Goal: Task Accomplishment & Management: Complete application form

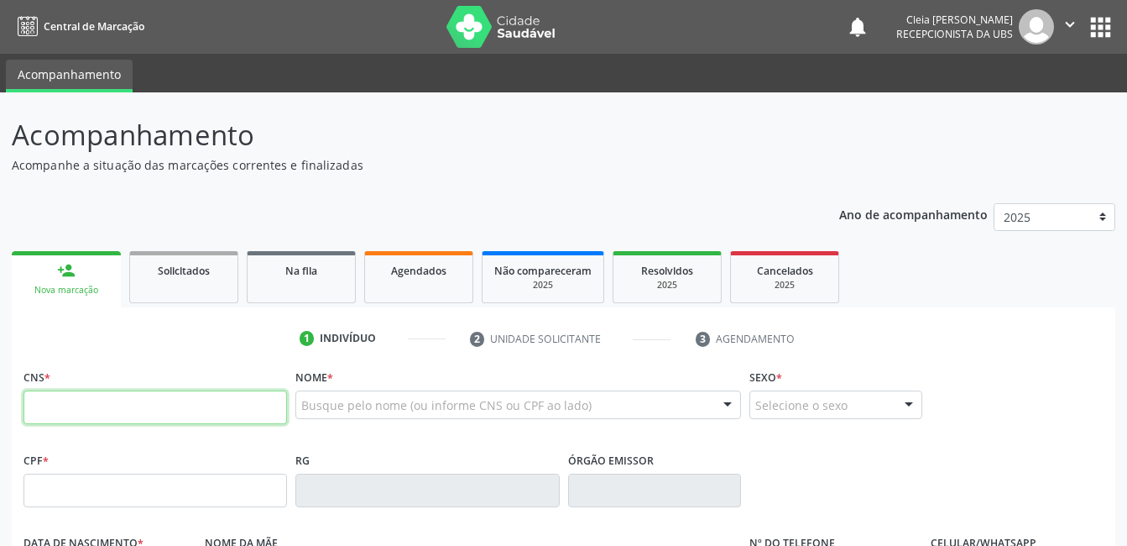
paste input "708 4032 4691 6868"
type input "708 4032 4691 6868"
type input "016.694.844-67"
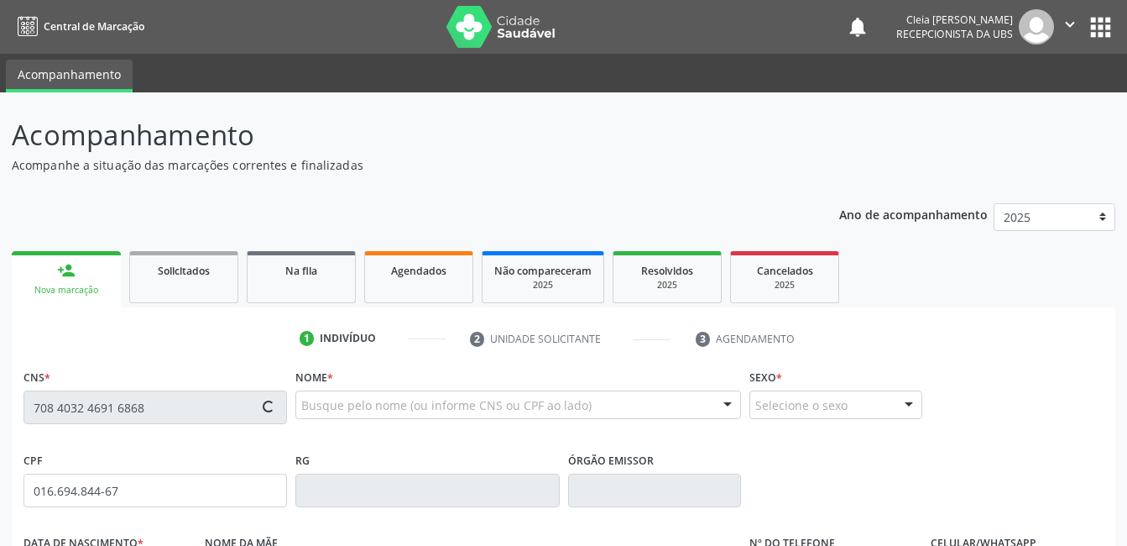
type input "1[DATE]"
type input "[PERSON_NAME]"
type input "[PHONE_NUMBER]"
type input "332"
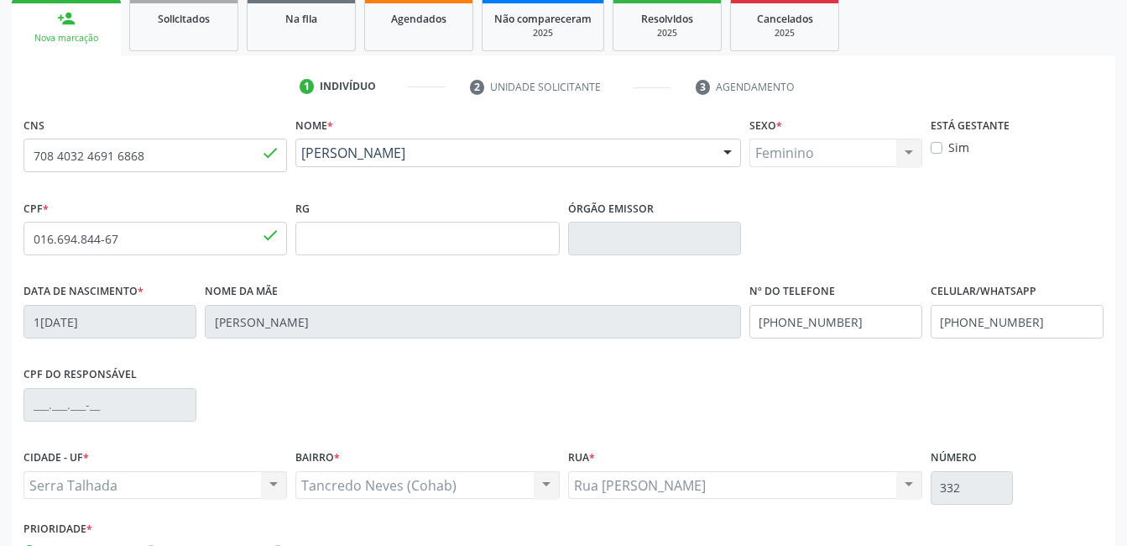
scroll to position [364, 0]
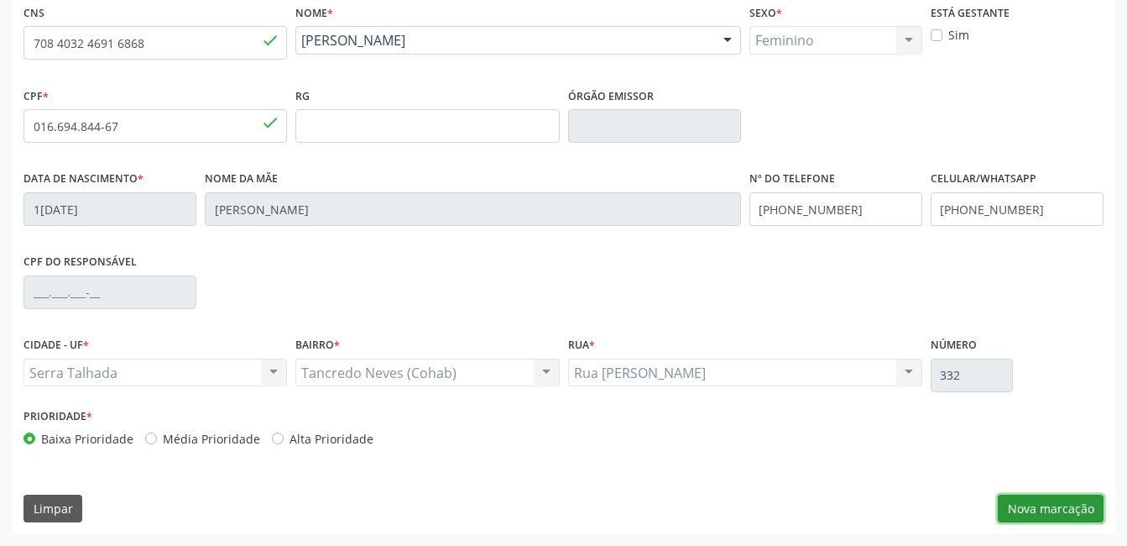
click at [1043, 501] on button "Nova marcação" at bounding box center [1051, 508] width 106 height 29
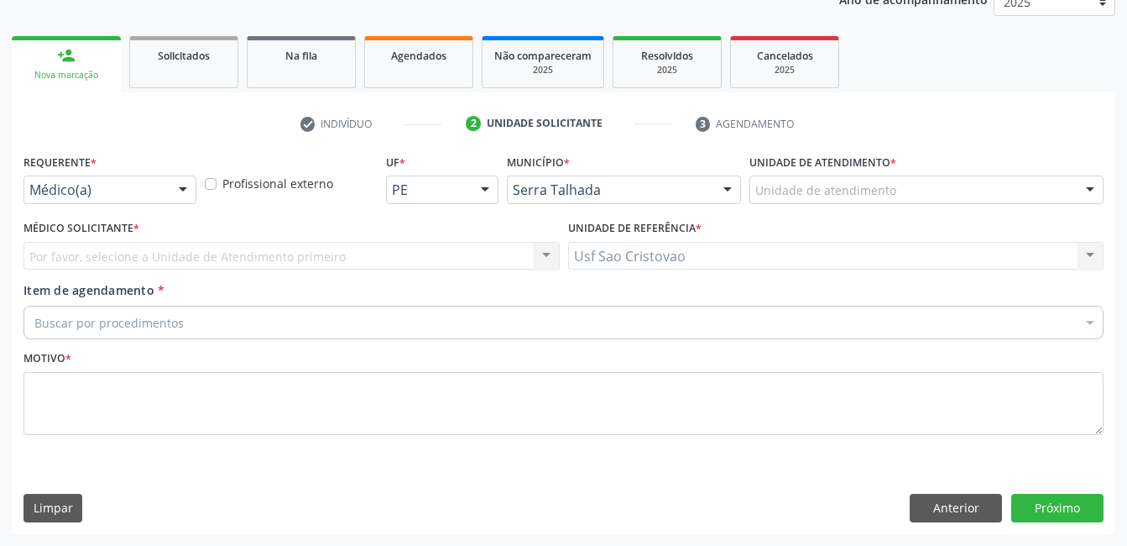
scroll to position [215, 0]
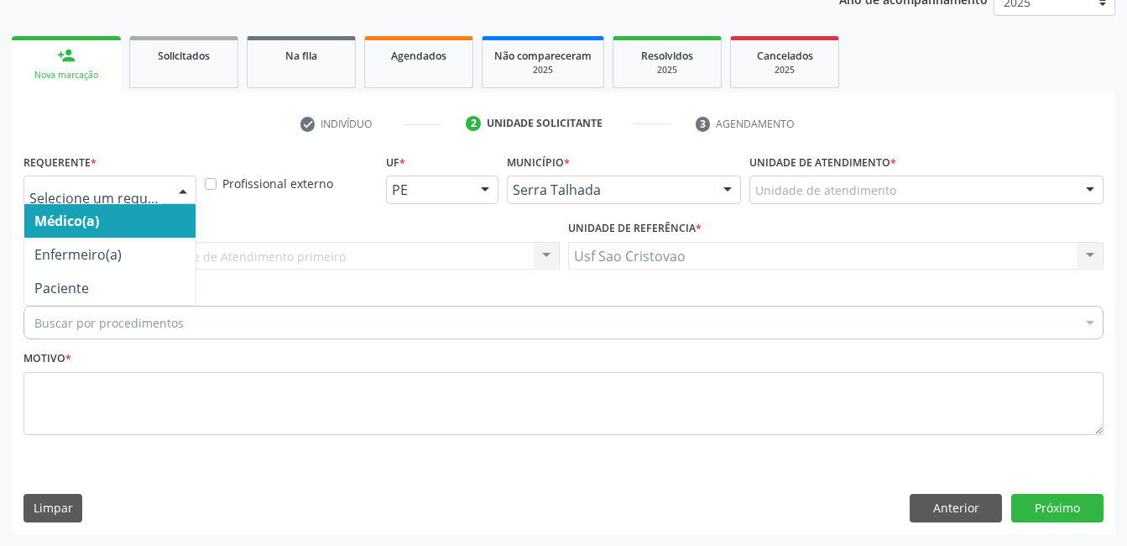
click at [179, 186] on div at bounding box center [182, 190] width 25 height 29
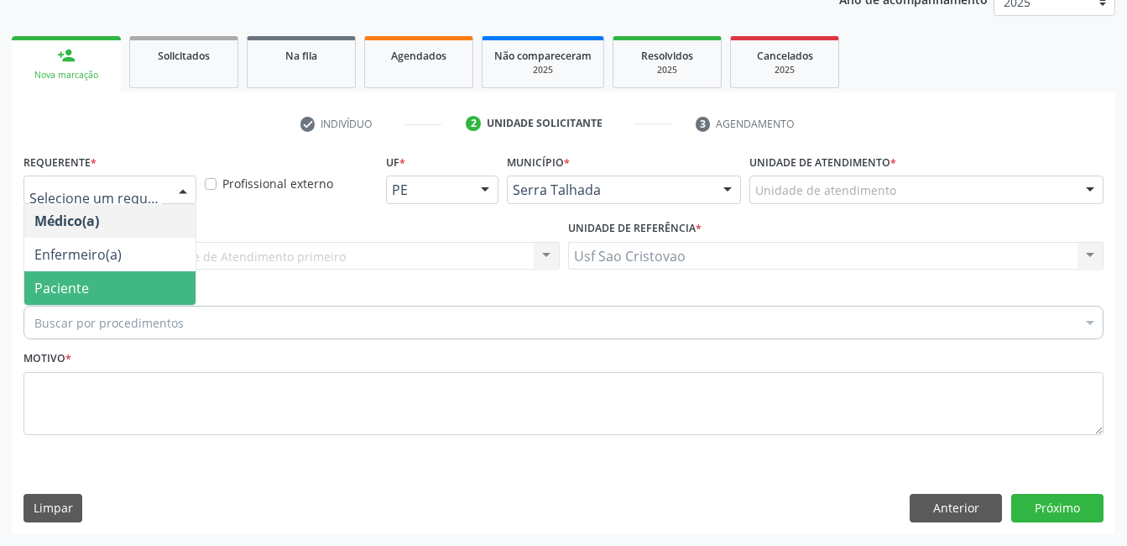
click at [161, 282] on span "Paciente" at bounding box center [109, 288] width 171 height 34
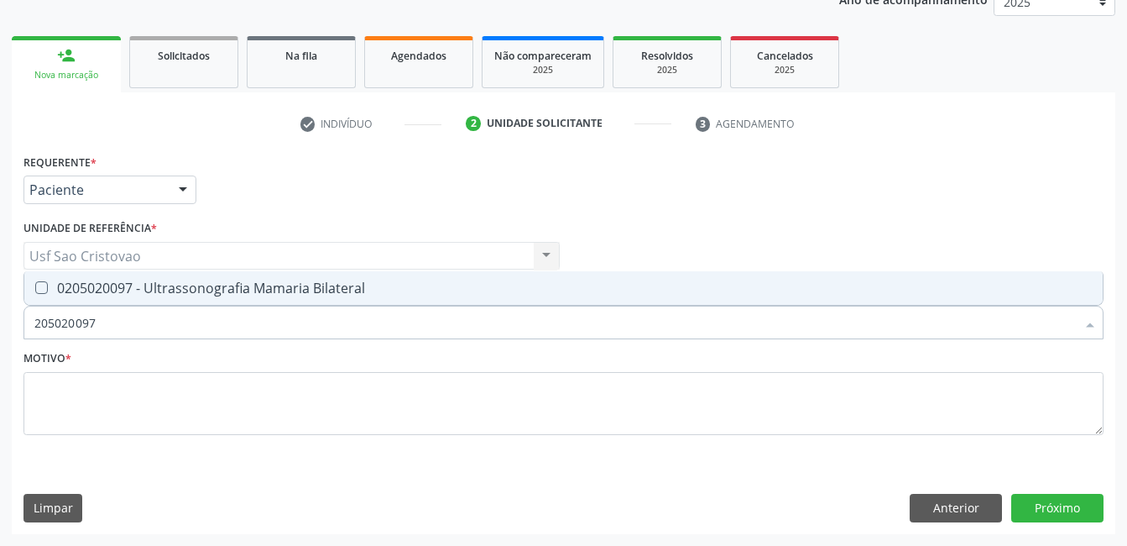
type input "205020097"
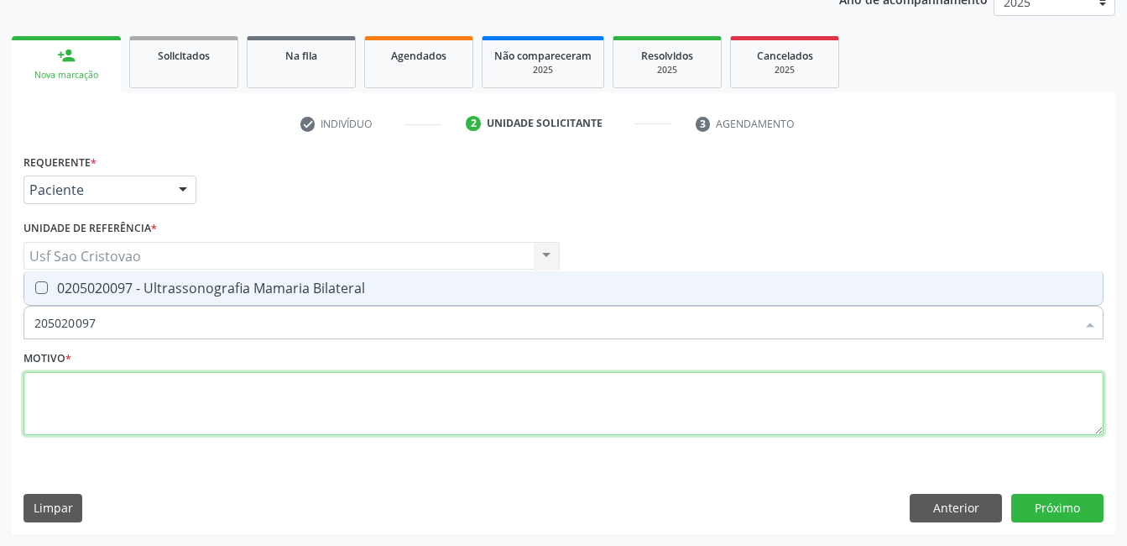
click at [254, 400] on textarea at bounding box center [564, 404] width 1080 height 64
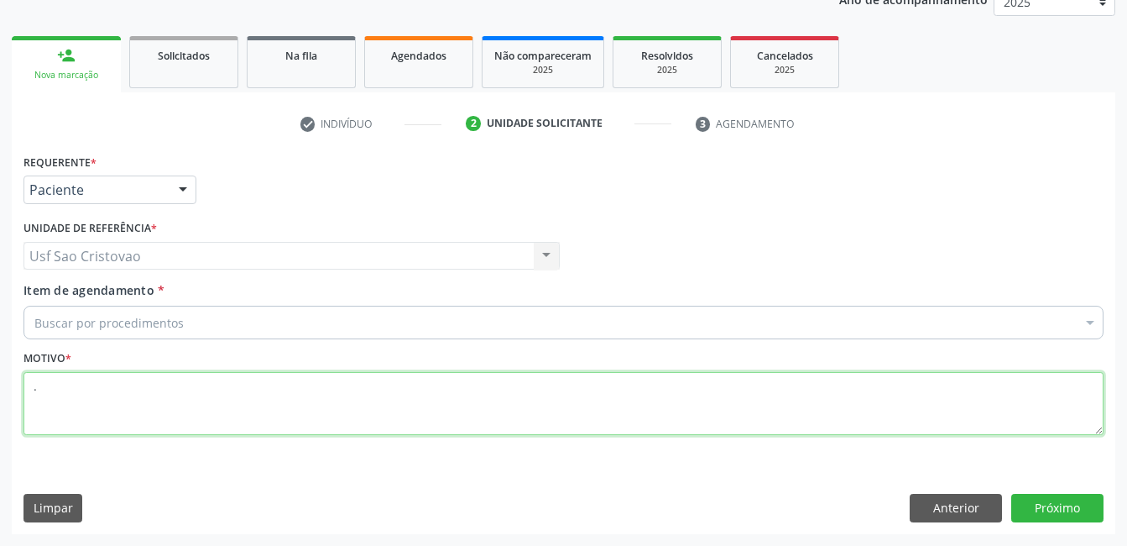
type textarea "."
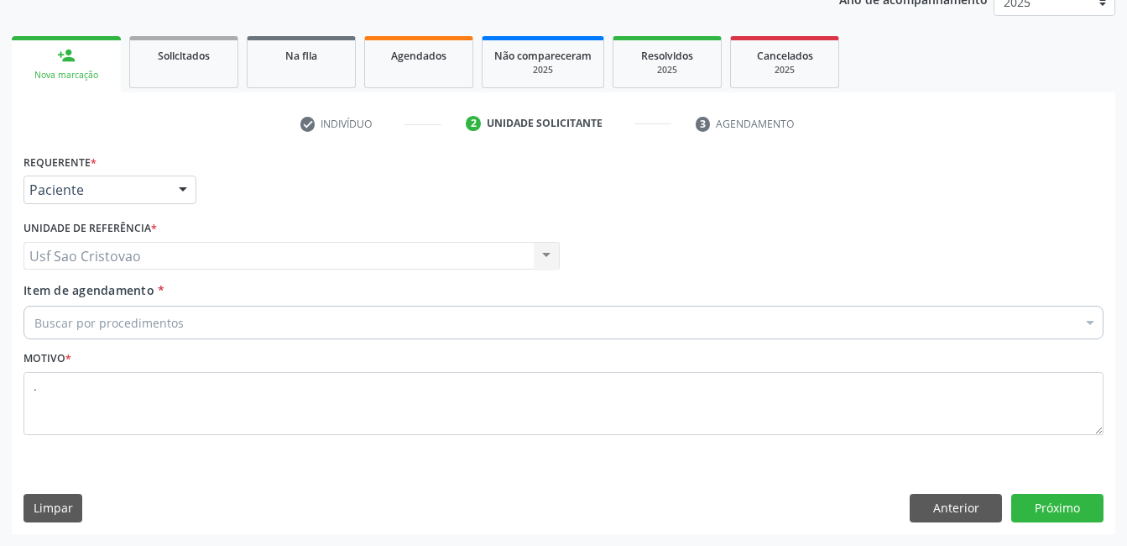
click at [655, 503] on div "Limpar Anterior Próximo" at bounding box center [564, 508] width 1080 height 29
click at [1086, 514] on button "Próximo" at bounding box center [1057, 508] width 92 height 29
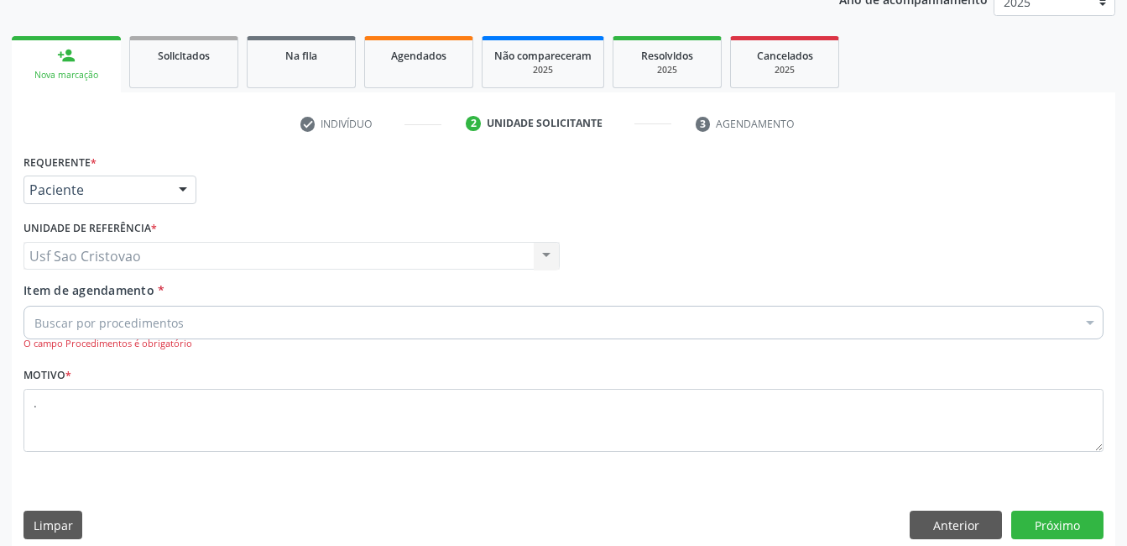
click at [282, 326] on div "Buscar por procedimentos" at bounding box center [564, 323] width 1080 height 34
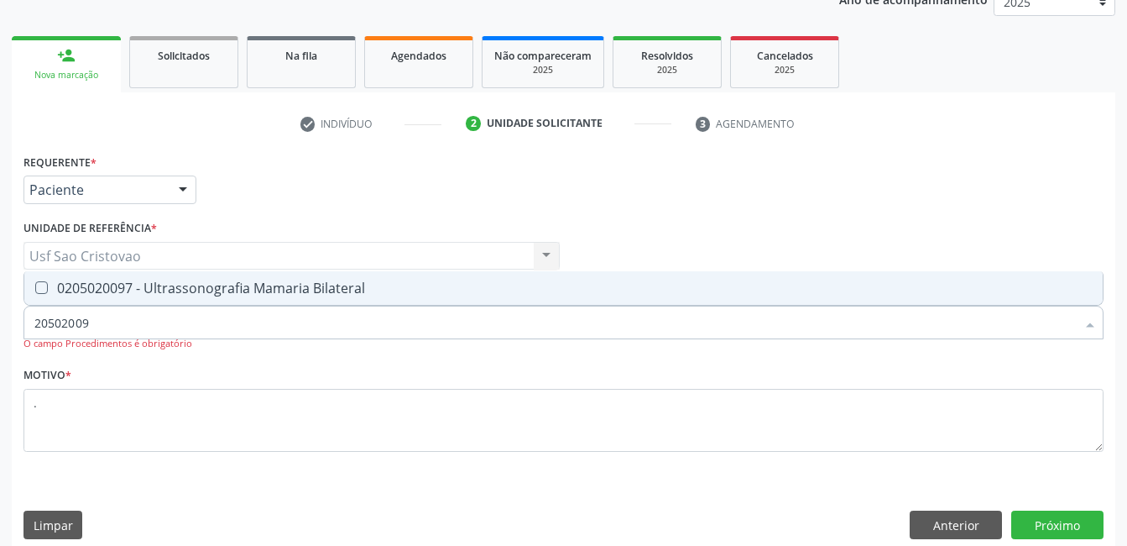
type input "205020097"
click at [43, 285] on Bilateral at bounding box center [41, 287] width 13 height 13
click at [35, 285] on Bilateral "checkbox" at bounding box center [29, 287] width 11 height 11
checkbox Bilateral "true"
click at [1053, 517] on button "Próximo" at bounding box center [1057, 524] width 92 height 29
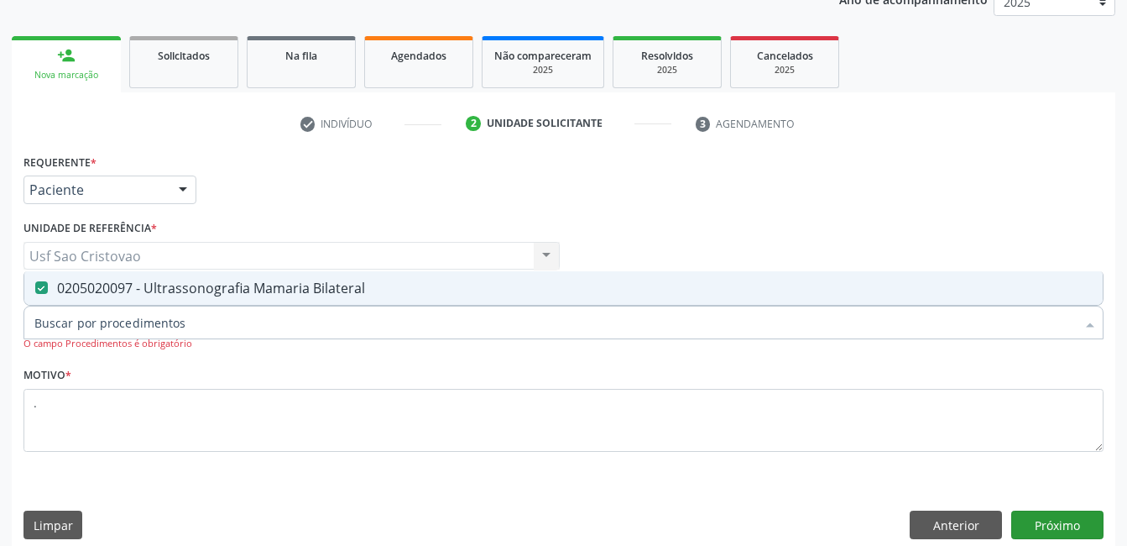
scroll to position [185, 0]
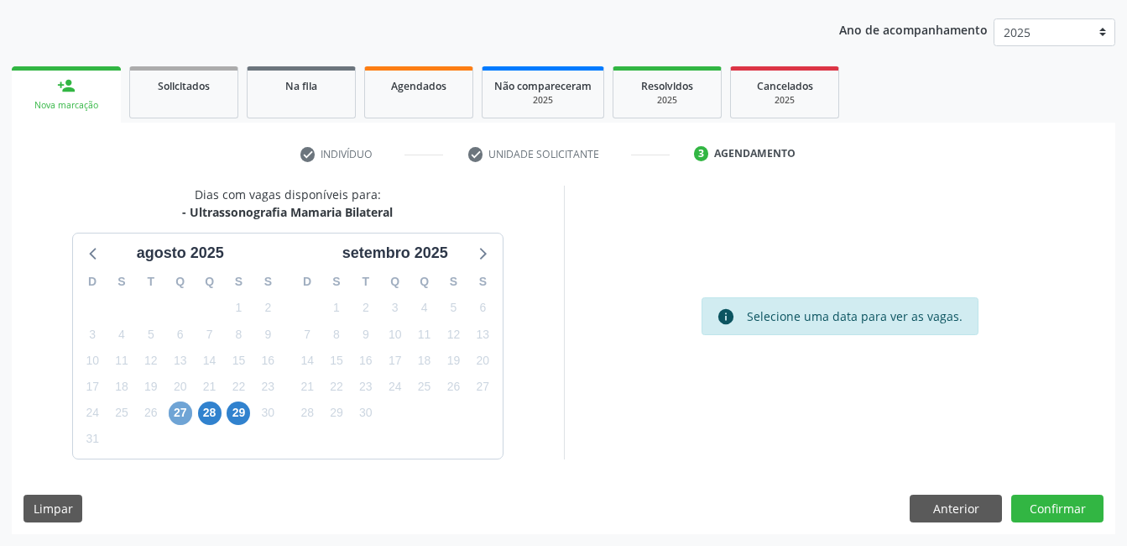
click at [186, 415] on span "27" at bounding box center [181, 413] width 24 height 24
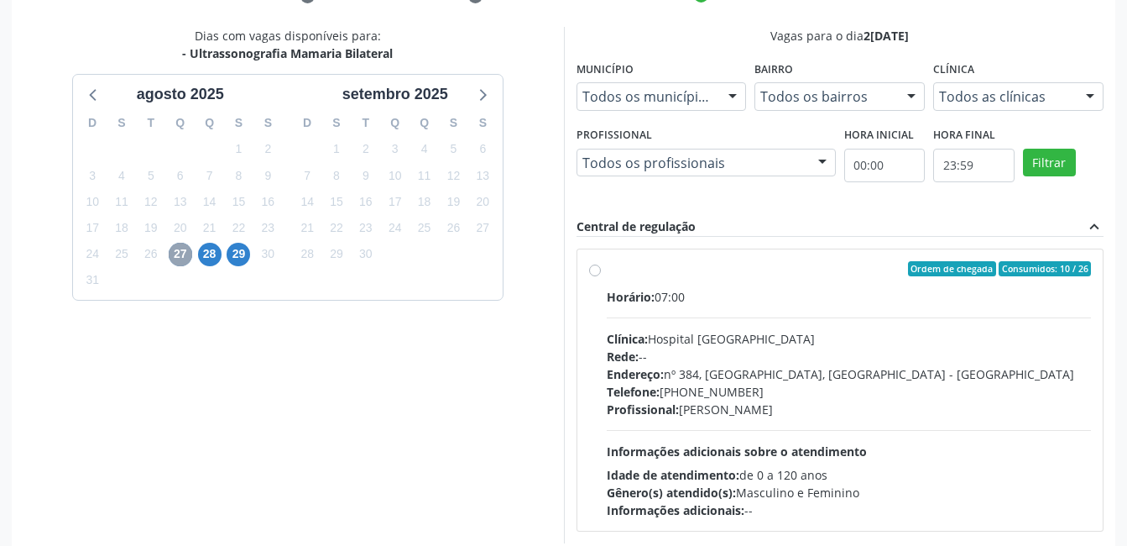
scroll to position [427, 0]
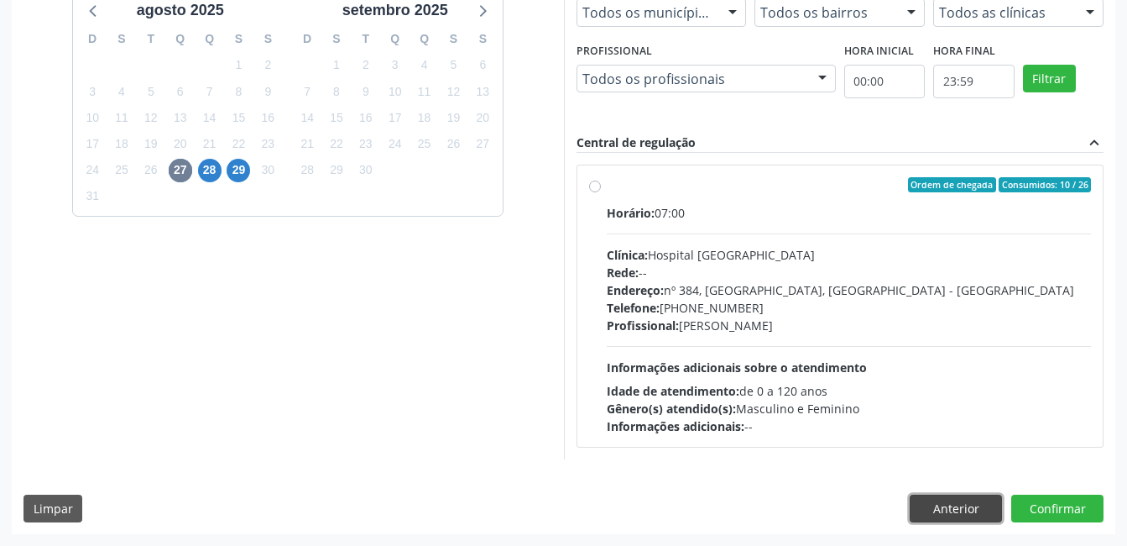
click at [924, 513] on button "Anterior" at bounding box center [956, 508] width 92 height 29
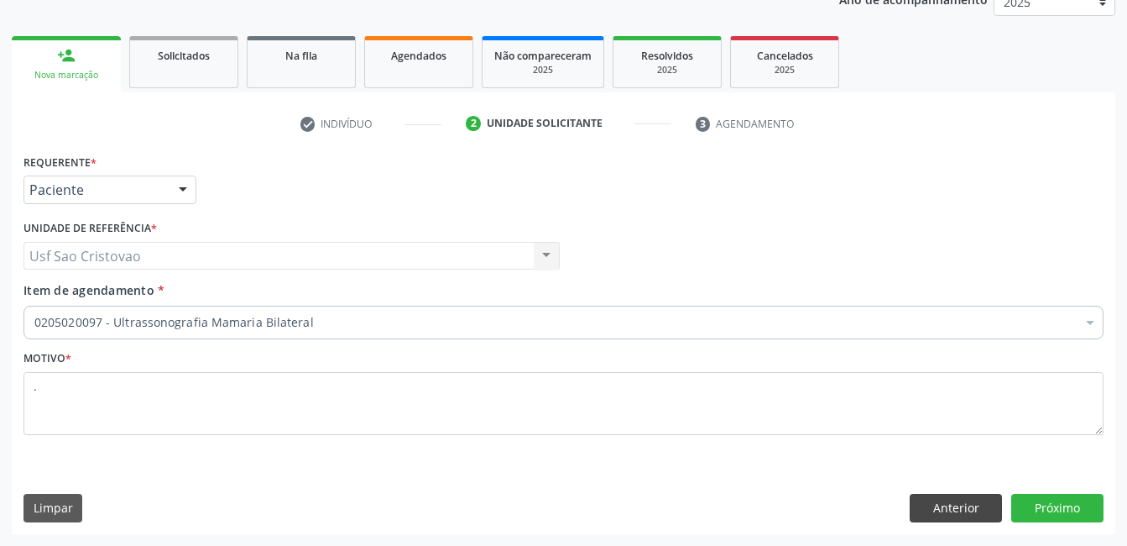
scroll to position [215, 0]
click at [922, 500] on button "Anterior" at bounding box center [956, 508] width 92 height 29
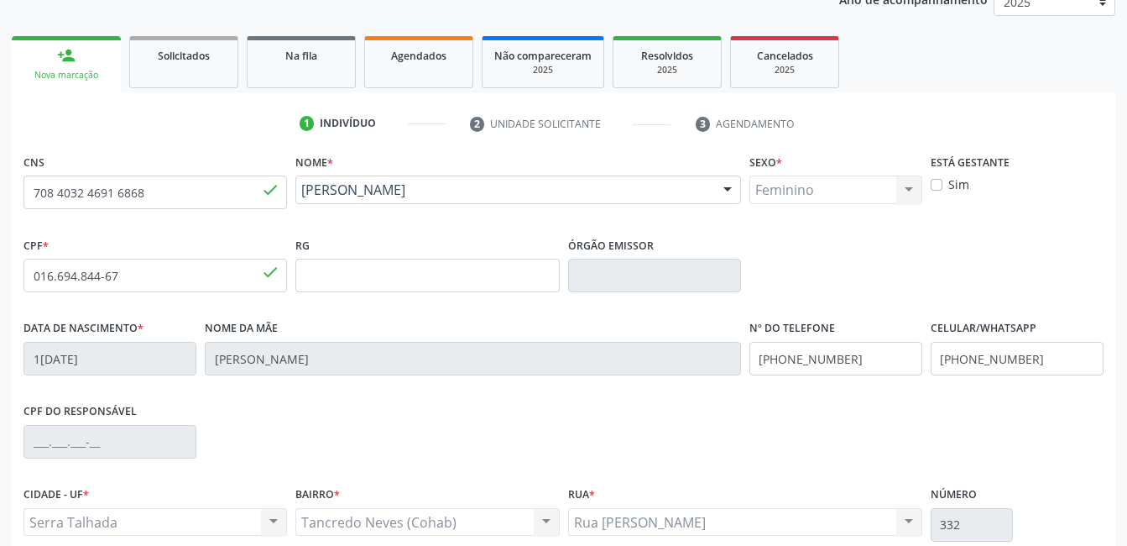
scroll to position [364, 0]
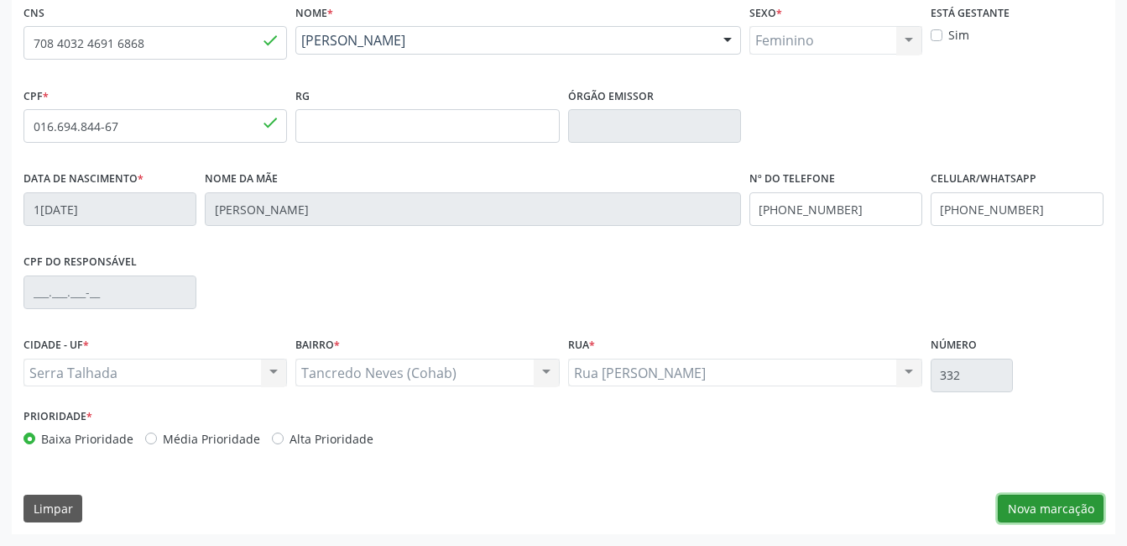
click at [1038, 516] on button "Nova marcação" at bounding box center [1051, 508] width 106 height 29
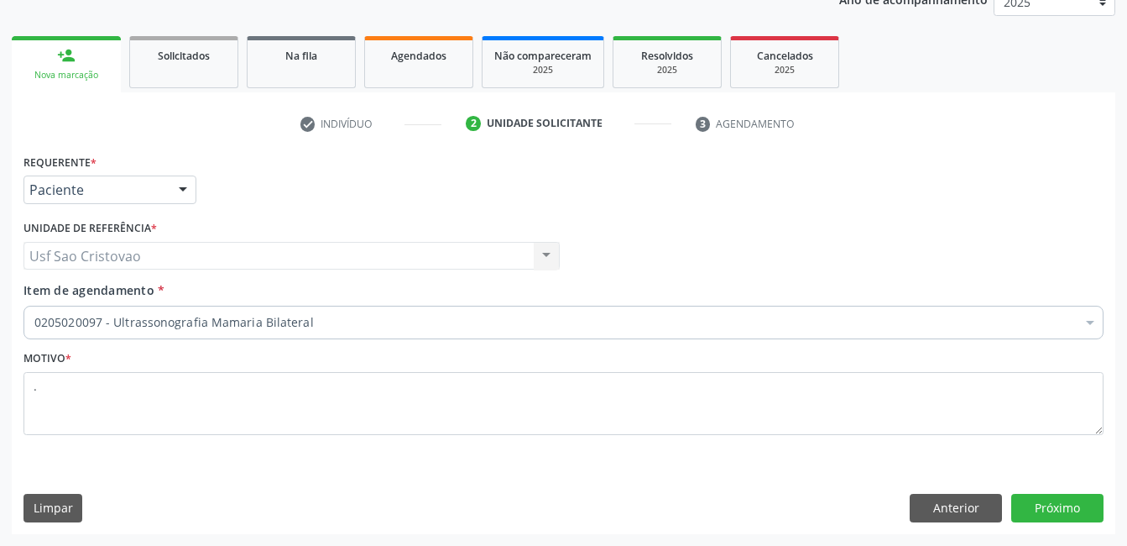
scroll to position [215, 0]
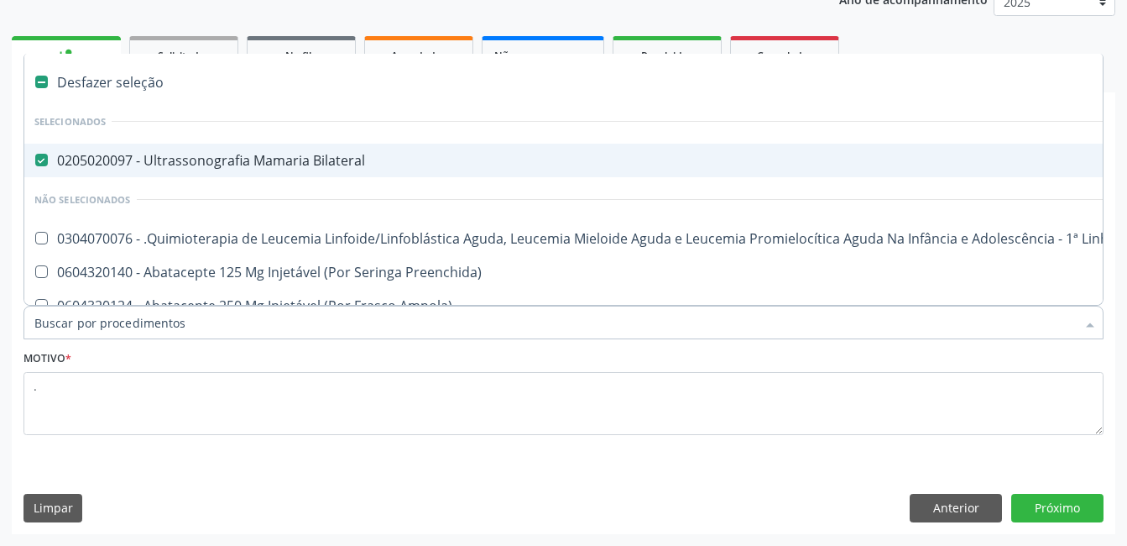
drag, startPoint x: 311, startPoint y: 316, endPoint x: 133, endPoint y: 328, distance: 178.3
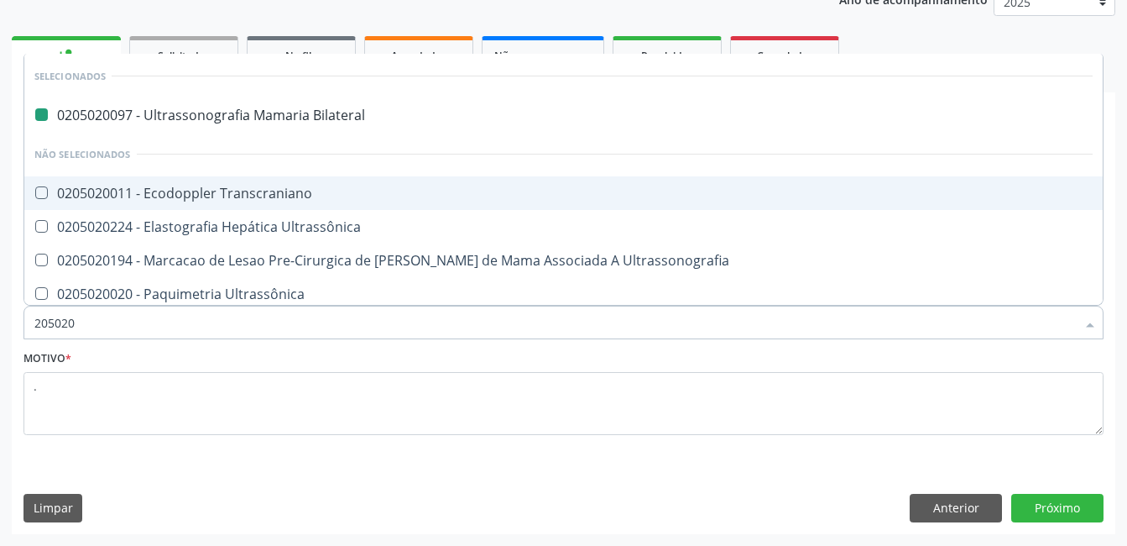
type input "2050201"
checkbox Bilateral "false"
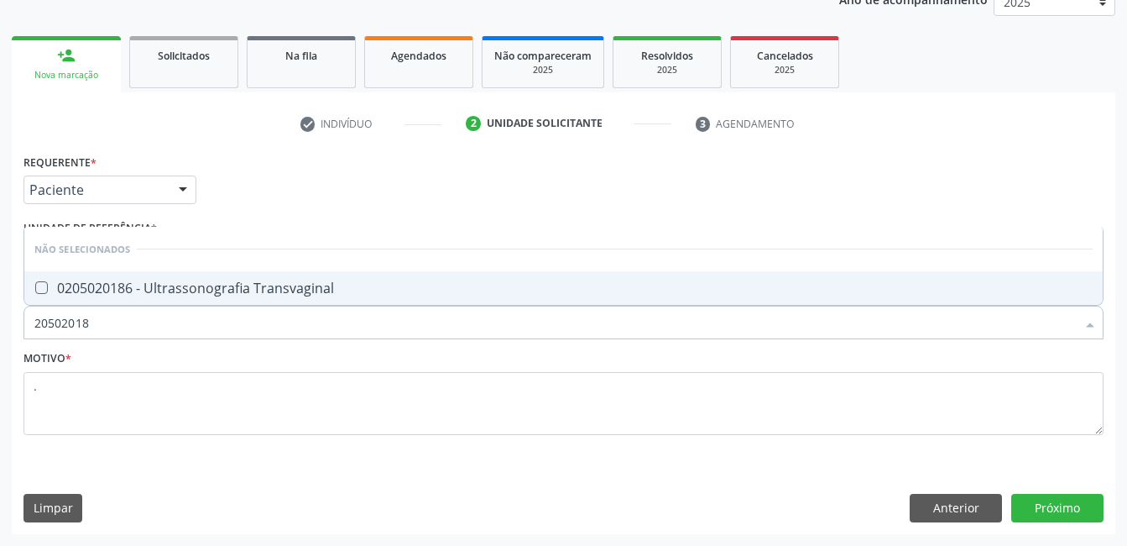
type input "205020186"
click at [37, 288] on Transvaginal at bounding box center [41, 287] width 13 height 13
click at [35, 288] on Transvaginal "checkbox" at bounding box center [29, 287] width 11 height 11
checkbox Transvaginal "true"
click at [1044, 504] on button "Próximo" at bounding box center [1057, 508] width 92 height 29
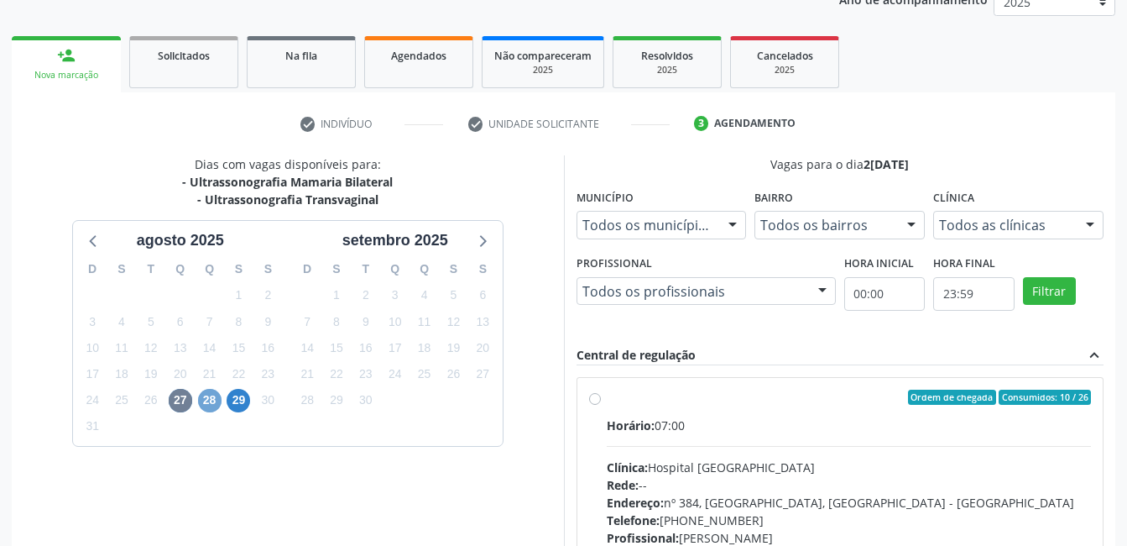
click at [209, 401] on span "28" at bounding box center [210, 401] width 24 height 24
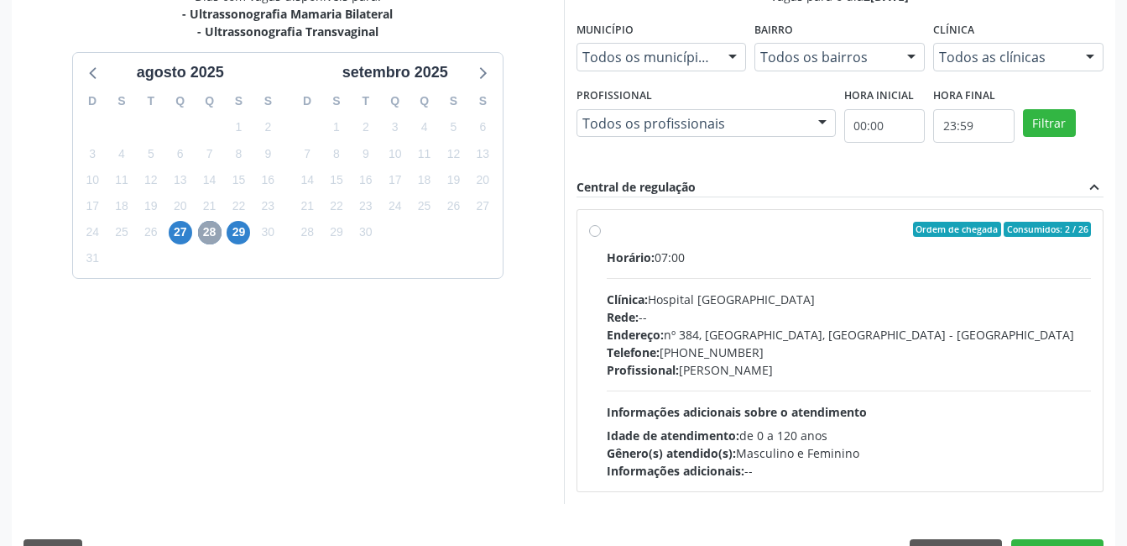
scroll to position [427, 0]
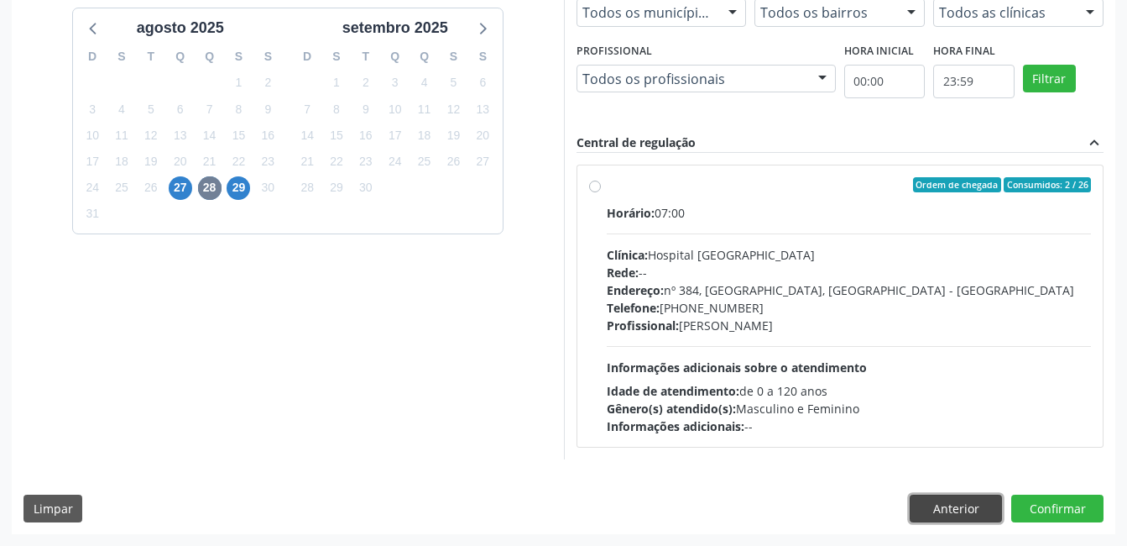
click at [958, 516] on button "Anterior" at bounding box center [956, 508] width 92 height 29
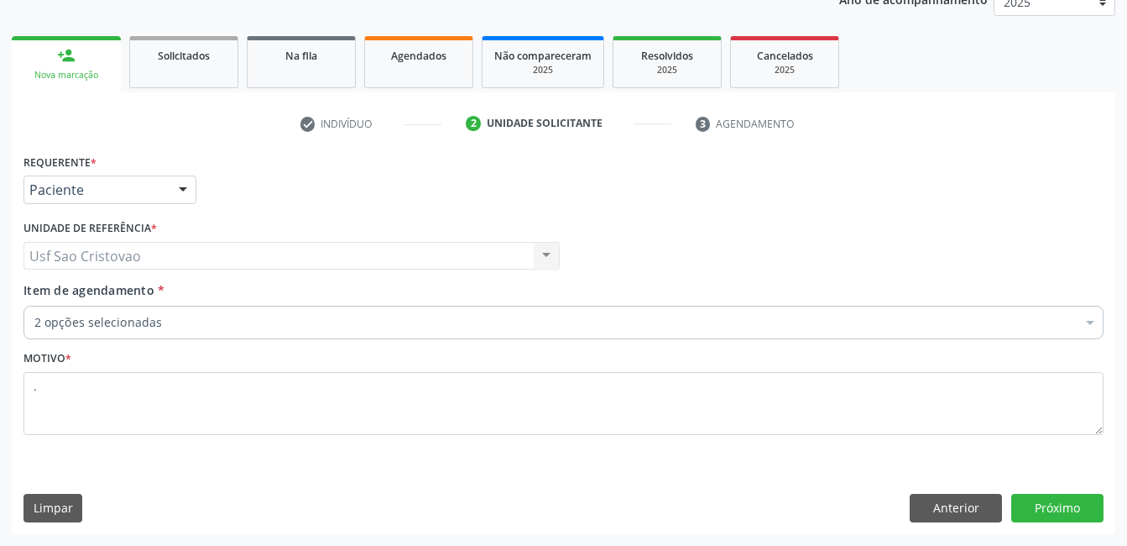
scroll to position [215, 0]
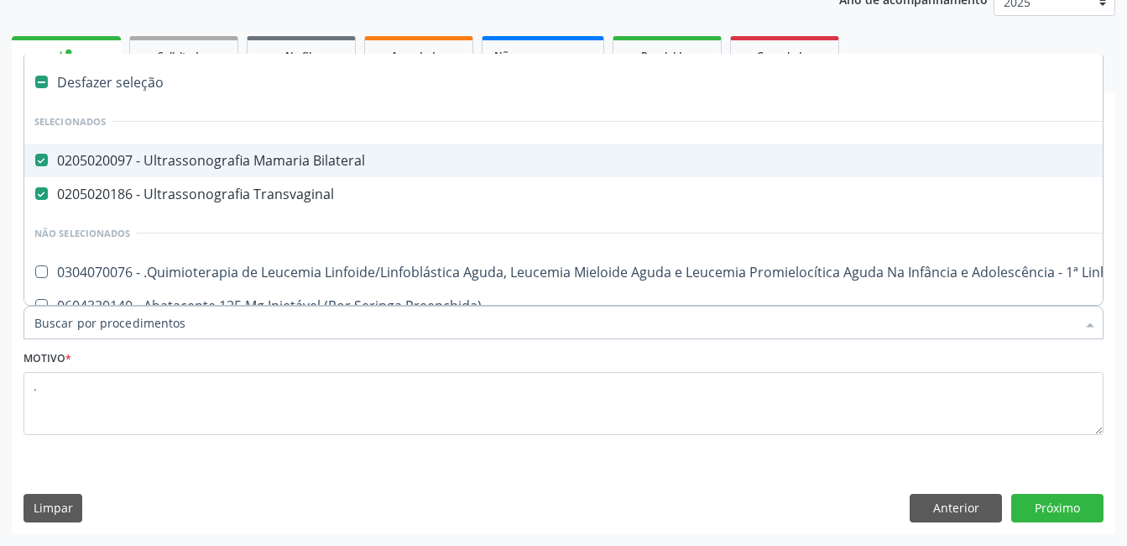
drag, startPoint x: 165, startPoint y: 322, endPoint x: 86, endPoint y: 335, distance: 80.7
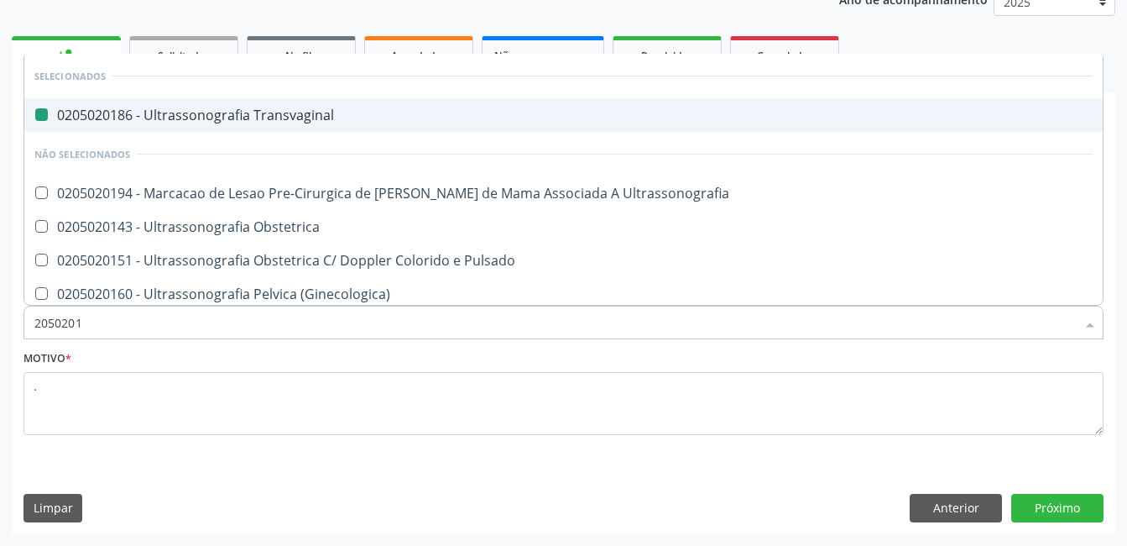
type input "20502012"
checkbox Transvaginal "false"
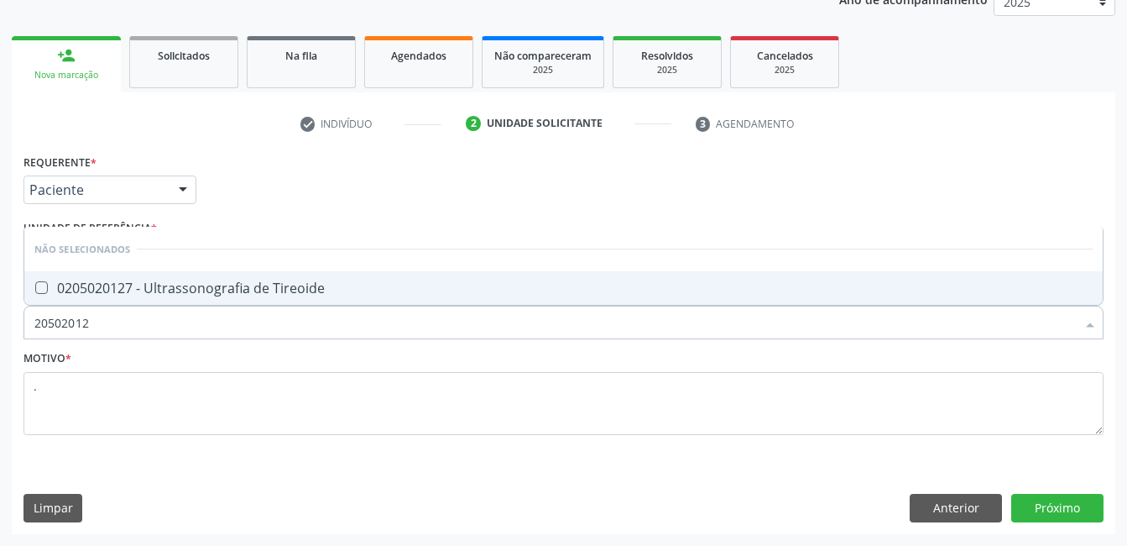
type input "205020127"
click at [41, 289] on Tireoide at bounding box center [41, 287] width 13 height 13
click at [35, 289] on Tireoide "checkbox" at bounding box center [29, 287] width 11 height 11
checkbox Tireoide "true"
click at [1086, 508] on button "Próximo" at bounding box center [1057, 508] width 92 height 29
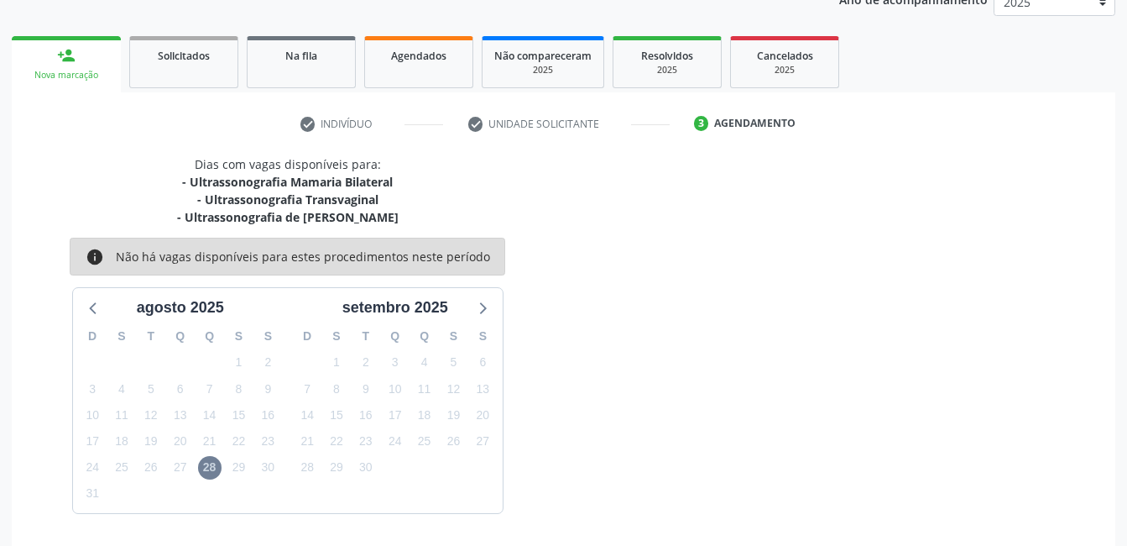
scroll to position [269, 0]
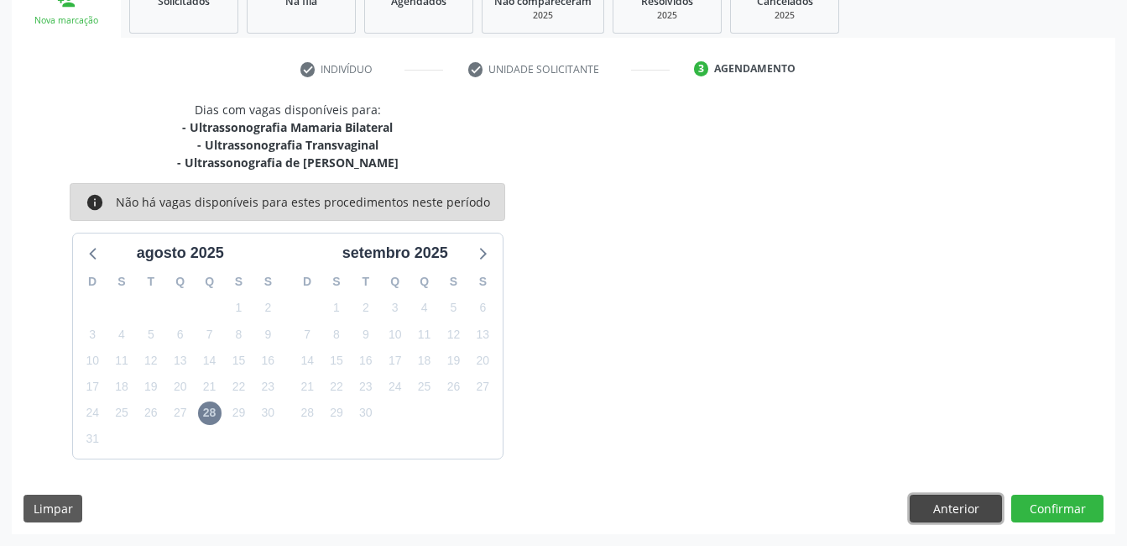
click at [958, 508] on button "Anterior" at bounding box center [956, 508] width 92 height 29
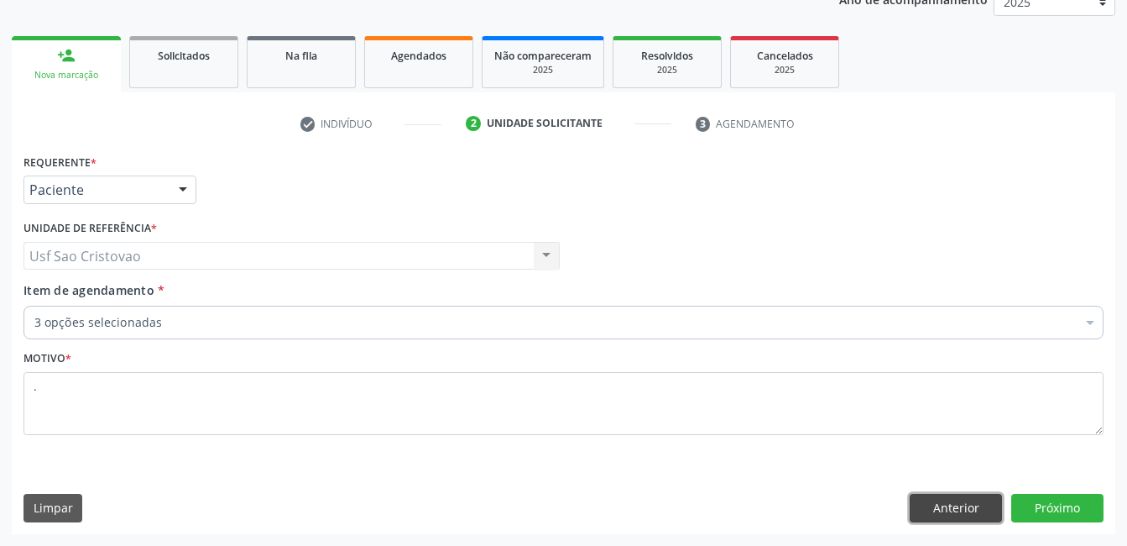
click at [960, 510] on button "Anterior" at bounding box center [956, 508] width 92 height 29
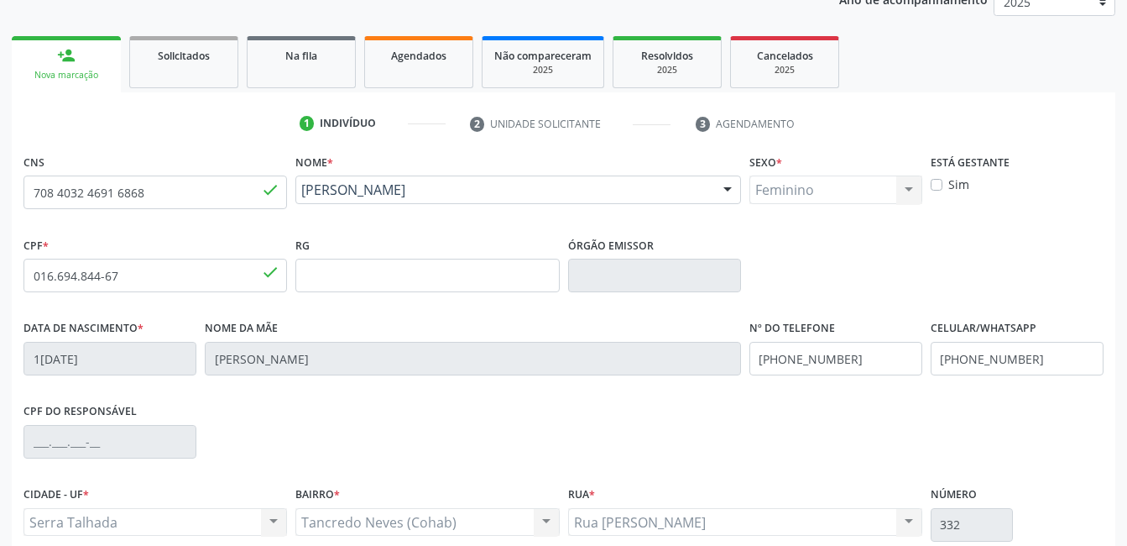
scroll to position [364, 0]
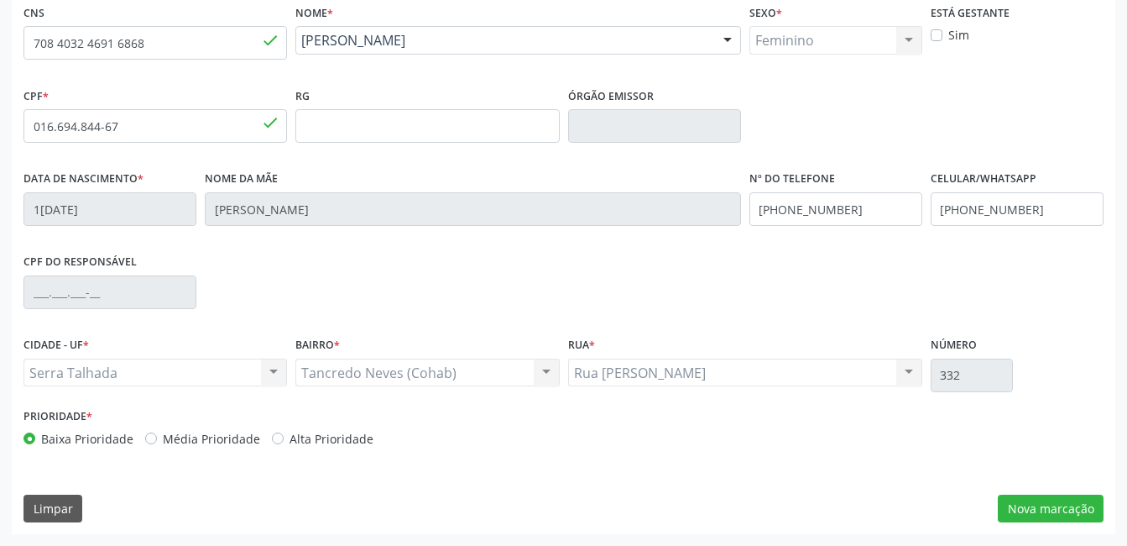
click at [549, 376] on div "Tancredo Neves (Cohab) Tancredo Neves (Cohab) Nenhum resultado encontrado para:…" at bounding box center [427, 372] width 264 height 29
click at [542, 373] on div "Tancredo Neves (Cohab) Tancredo Neves (Cohab) Nenhum resultado encontrado para:…" at bounding box center [427, 372] width 264 height 29
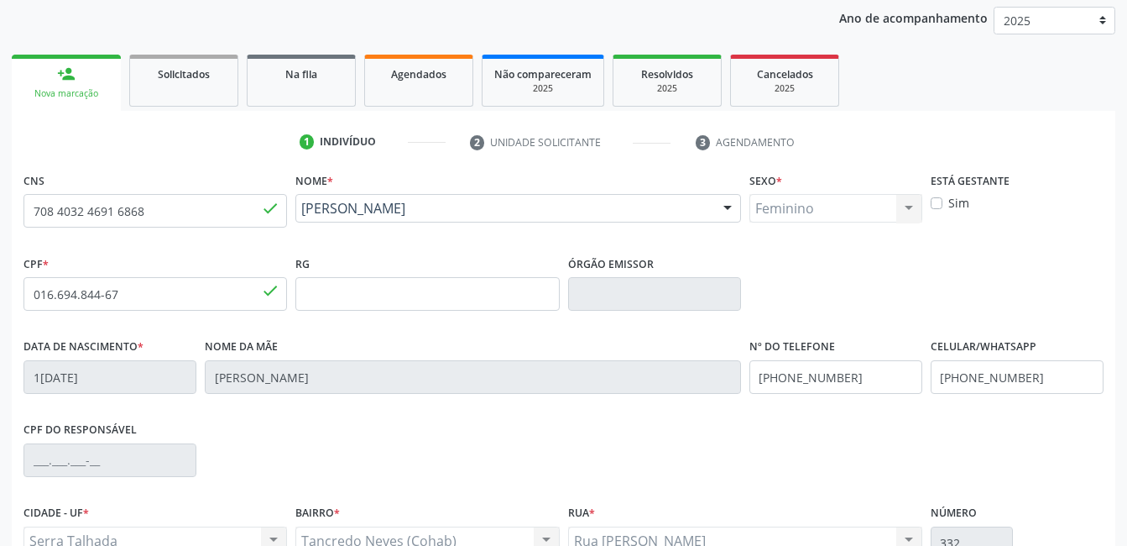
scroll to position [29, 0]
